Goal: Information Seeking & Learning: Learn about a topic

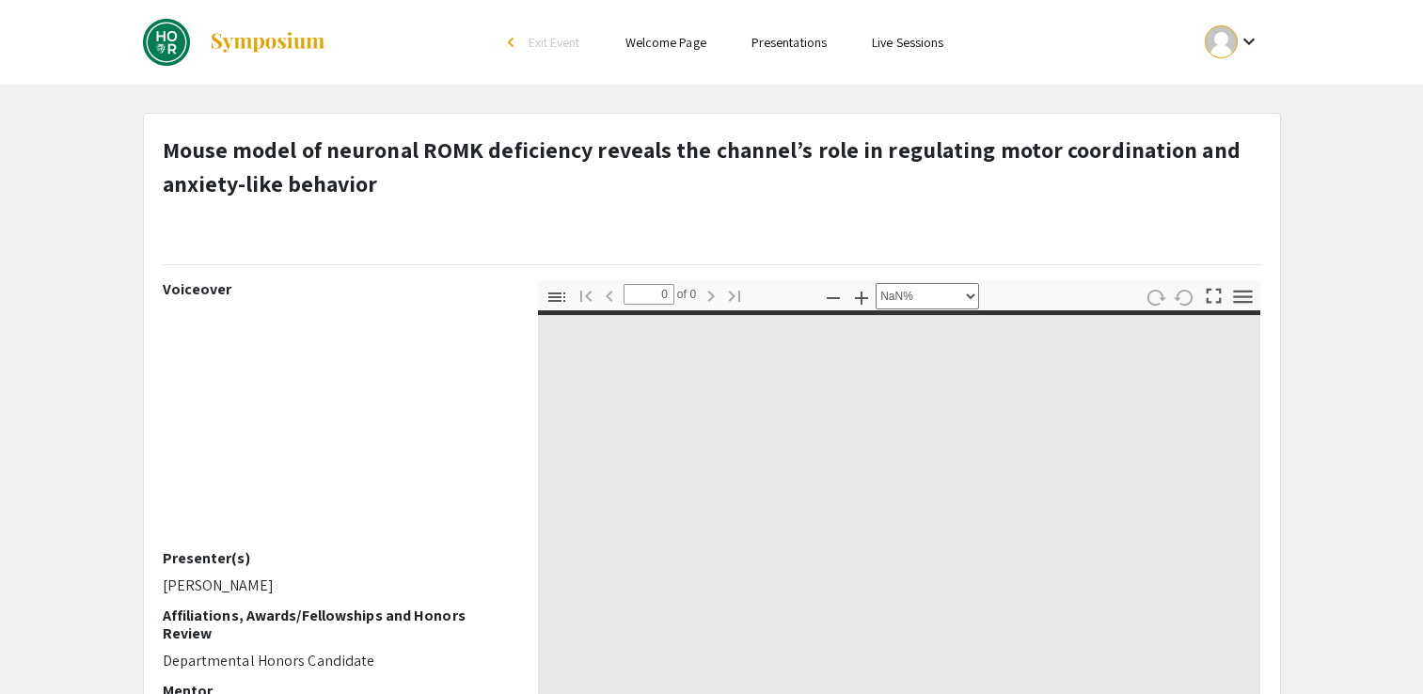
select select "custom"
type input "1"
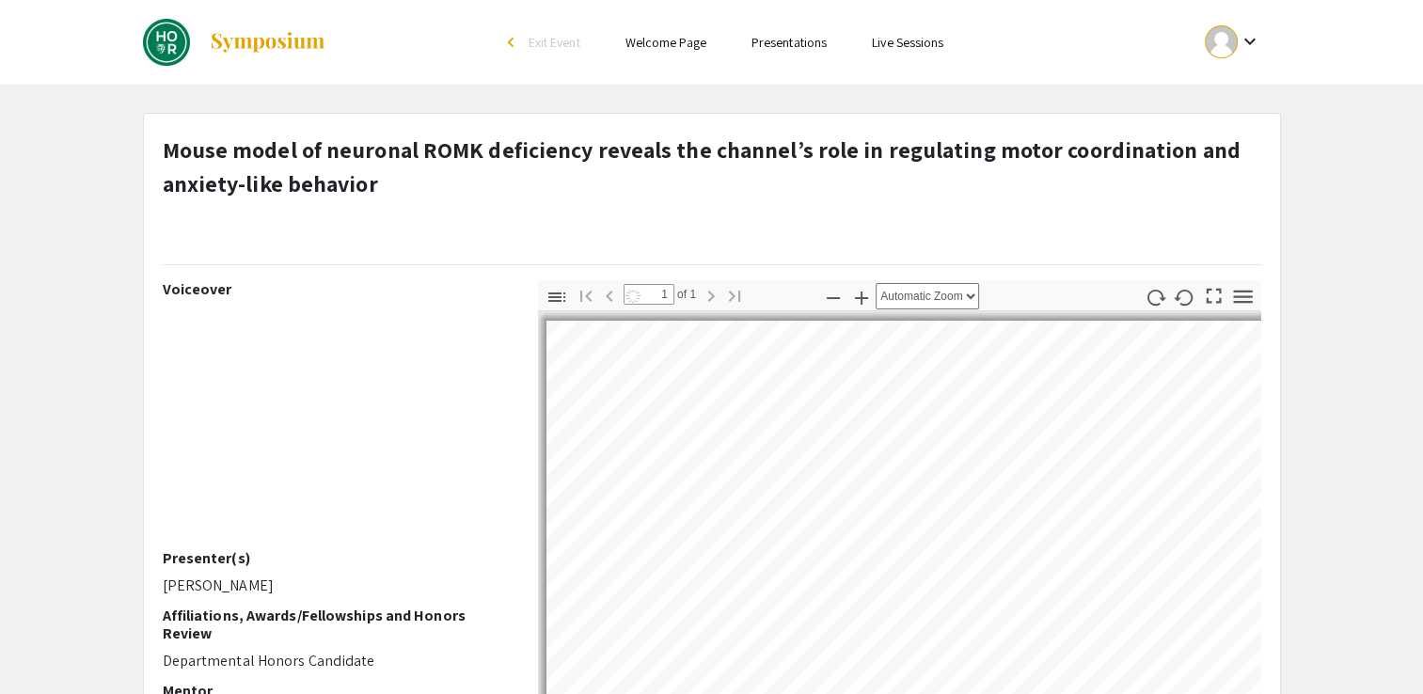
select select "auto"
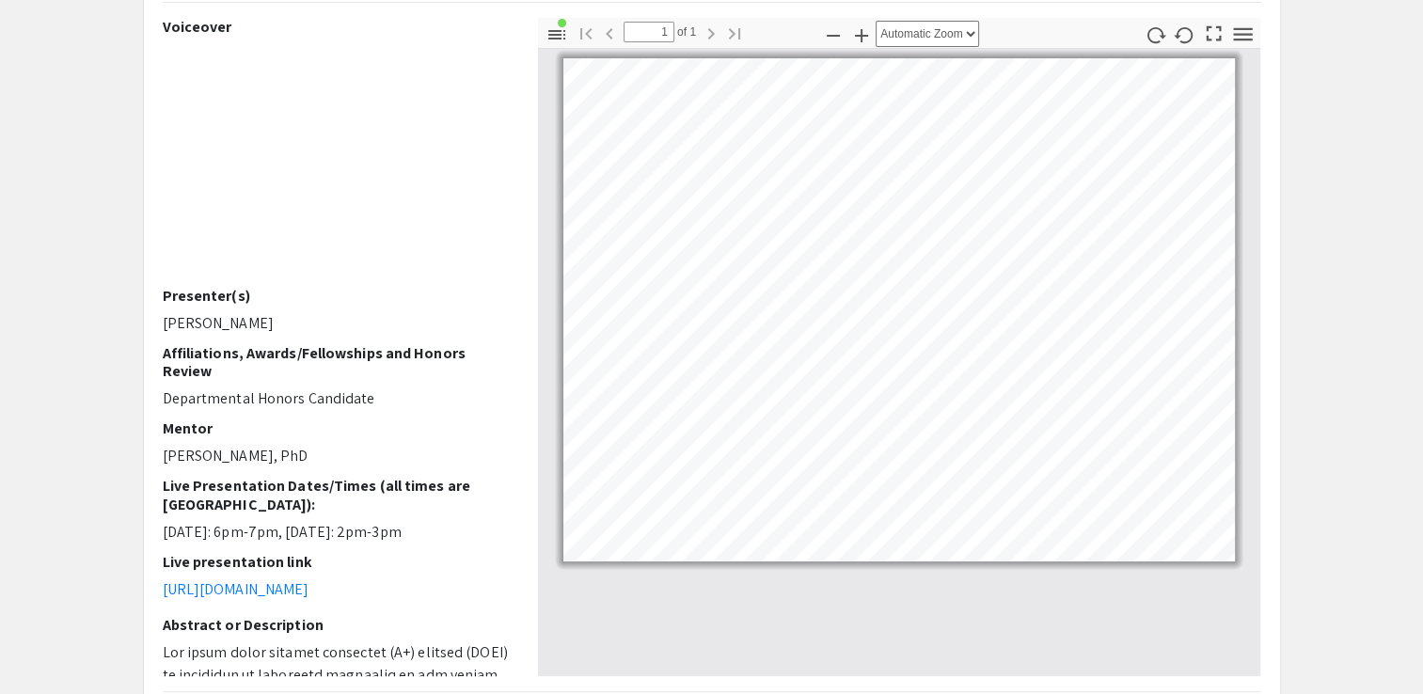
scroll to position [260, 0]
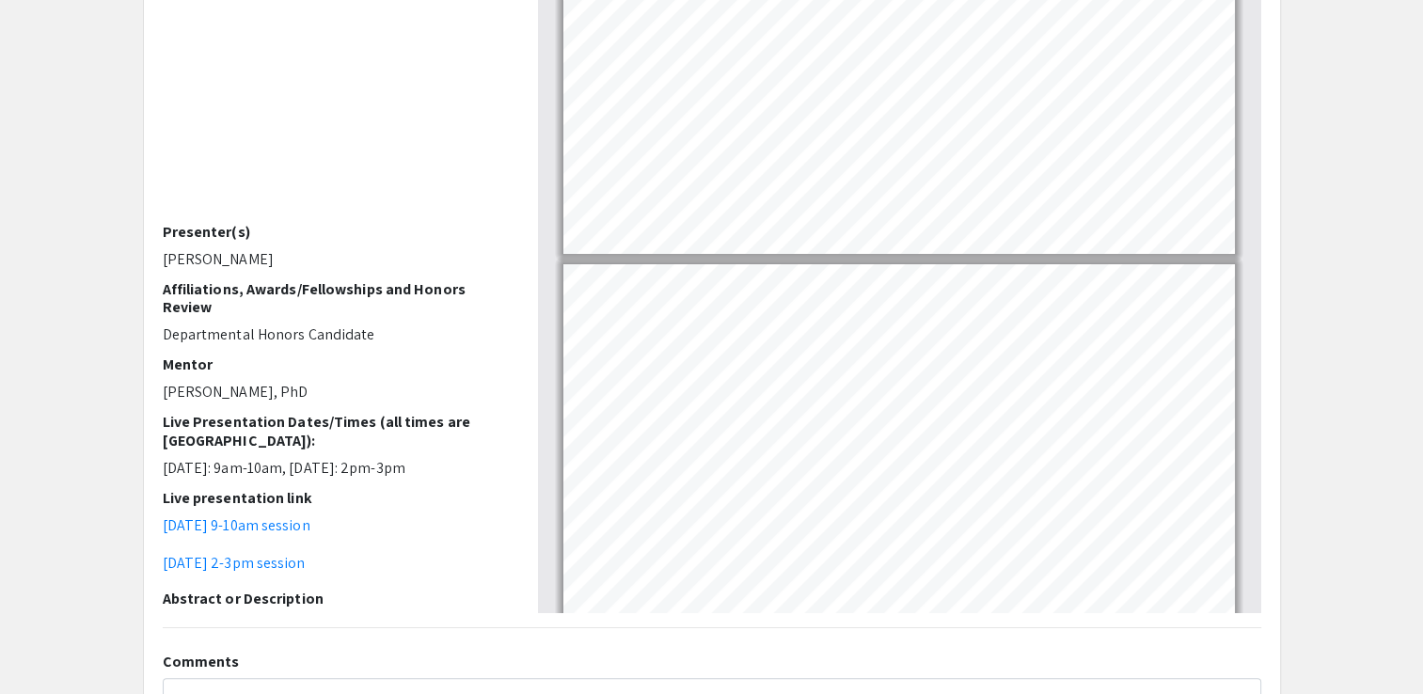
type input "1"
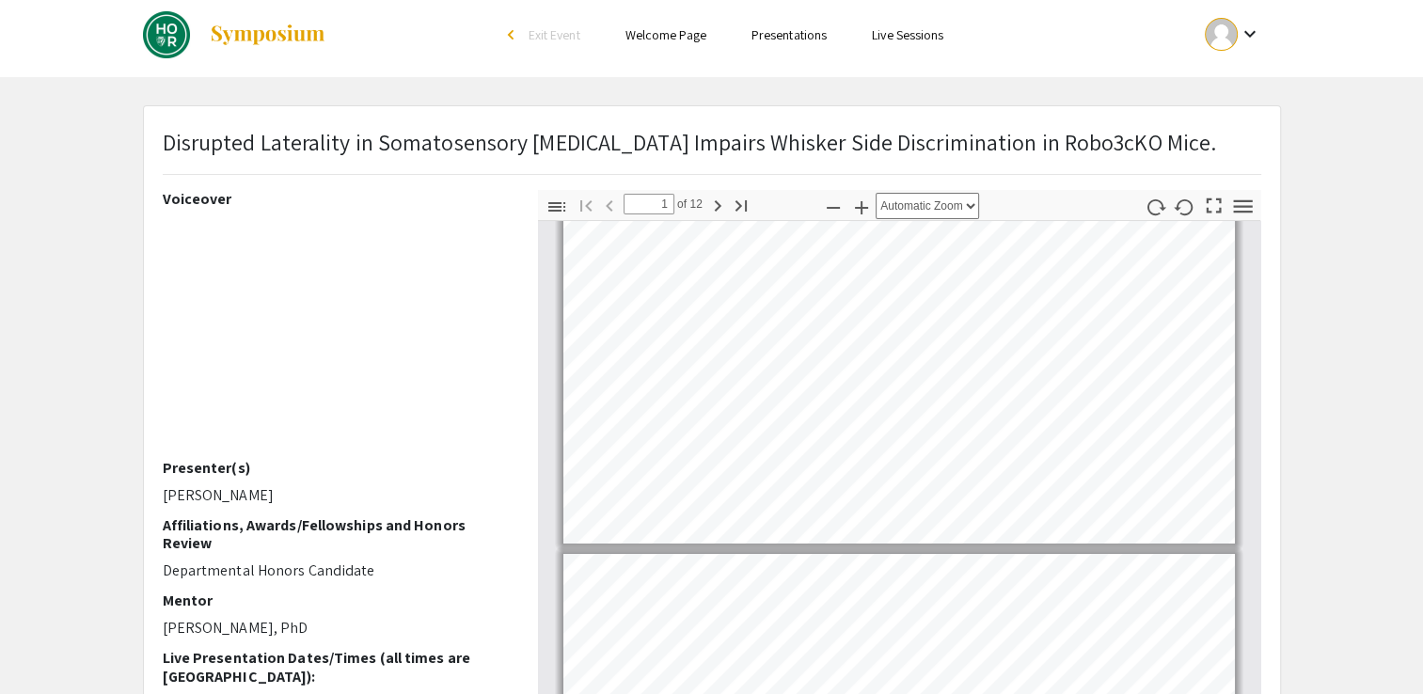
scroll to position [67, 0]
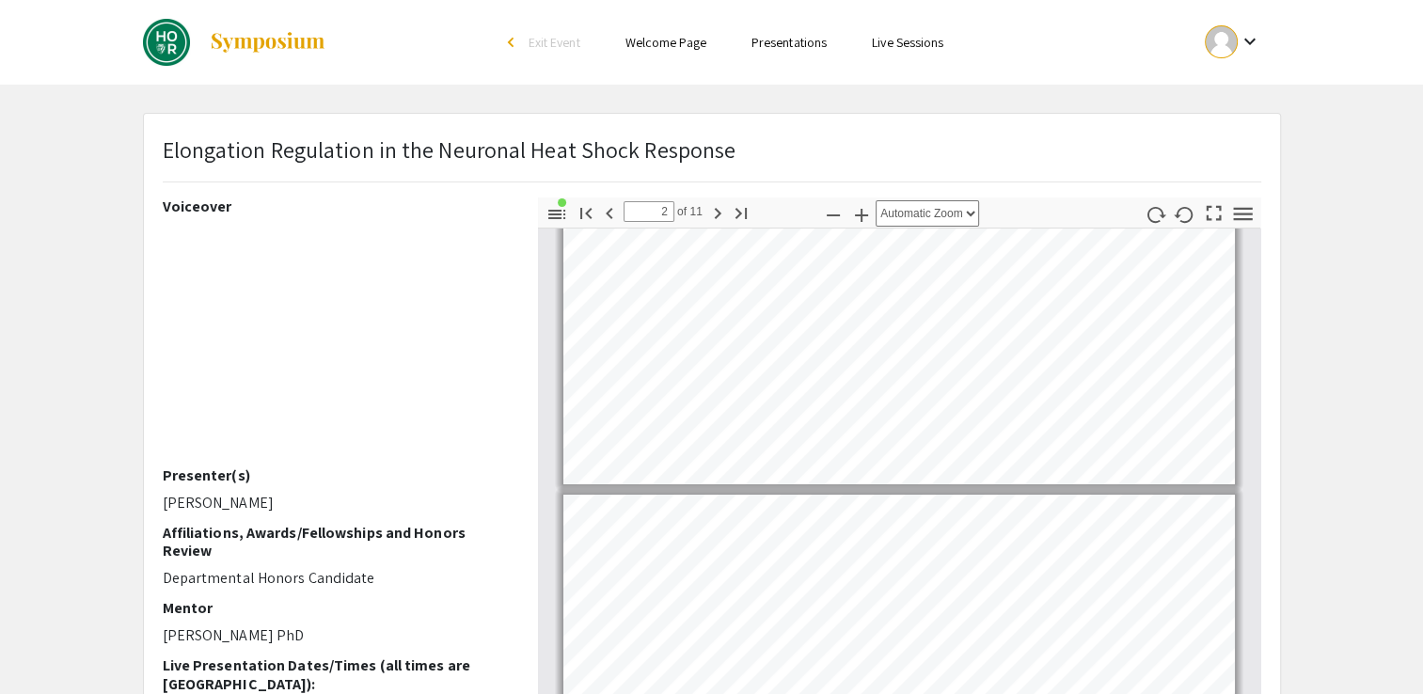
type input "1"
